Goal: Task Accomplishment & Management: Manage account settings

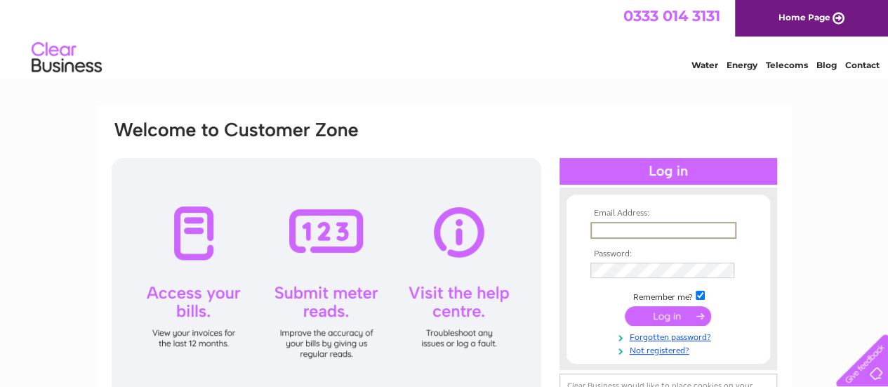
click at [633, 229] on input "text" at bounding box center [663, 230] width 146 height 17
type input "greensofmendip2016@outlook.com"
click at [684, 314] on input "submit" at bounding box center [668, 315] width 86 height 20
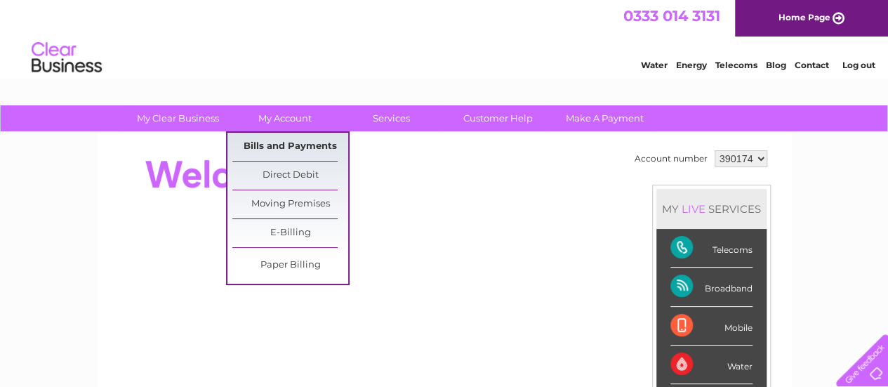
click at [291, 141] on link "Bills and Payments" at bounding box center [290, 147] width 116 height 28
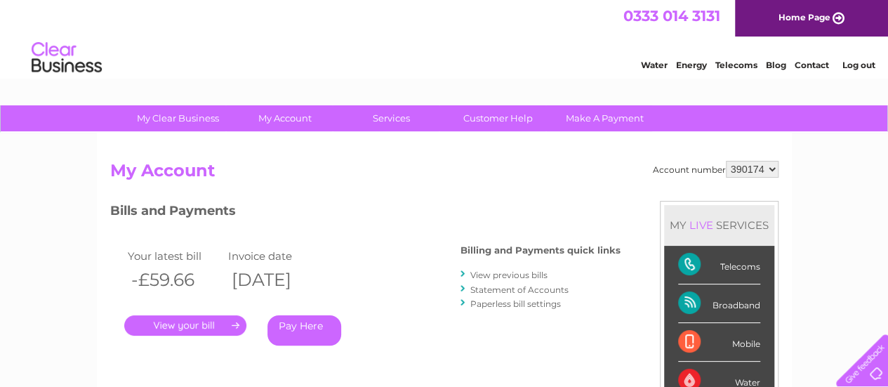
scroll to position [69, 0]
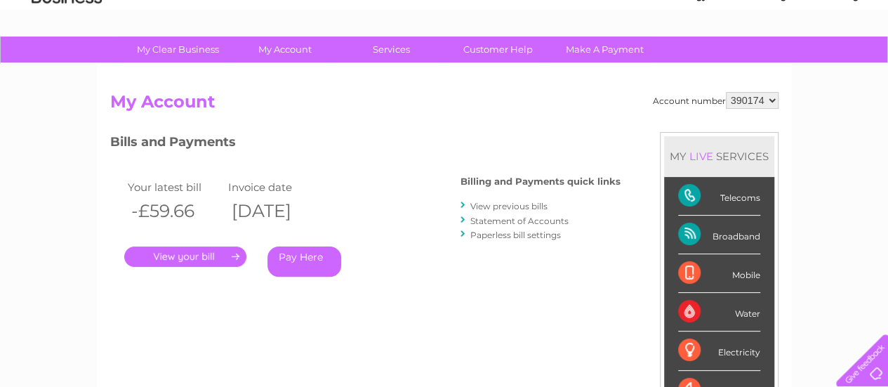
click at [192, 249] on link "." at bounding box center [185, 256] width 122 height 20
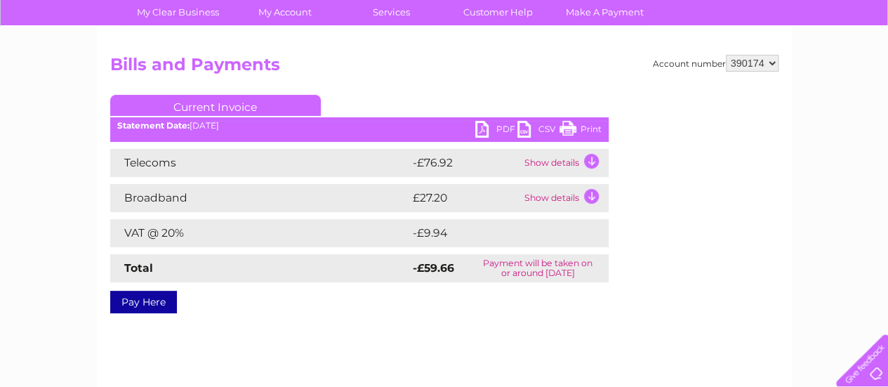
scroll to position [113, 0]
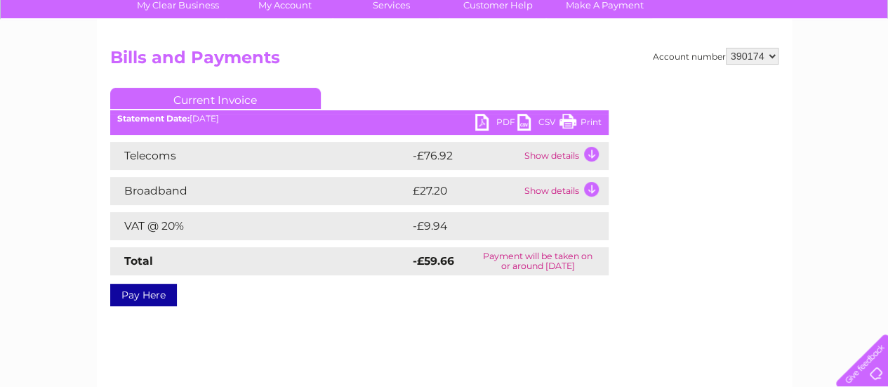
click at [490, 128] on link "PDF" at bounding box center [496, 124] width 42 height 20
